Goal: Submit feedback/report problem

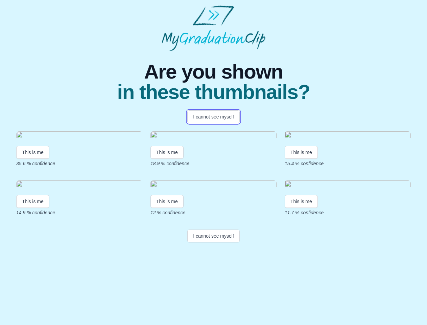
click at [213, 117] on button "I cannot see myself" at bounding box center [213, 116] width 52 height 13
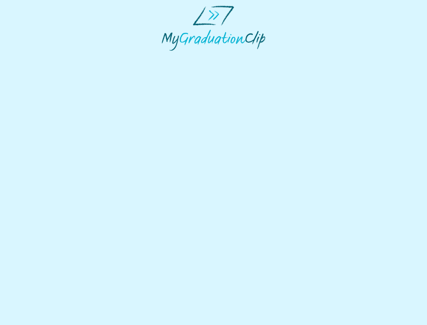
click at [33, 56] on html at bounding box center [213, 28] width 427 height 56
click at [168, 56] on html at bounding box center [213, 28] width 427 height 56
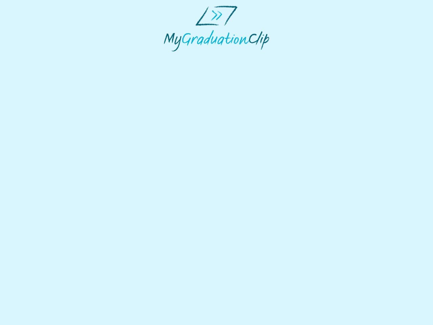
click at [303, 57] on html at bounding box center [216, 28] width 433 height 57
click at [33, 57] on html at bounding box center [216, 28] width 433 height 57
click at [168, 57] on html at bounding box center [216, 28] width 433 height 57
click at [303, 57] on html at bounding box center [216, 28] width 433 height 57
